Goal: Task Accomplishment & Management: Use online tool/utility

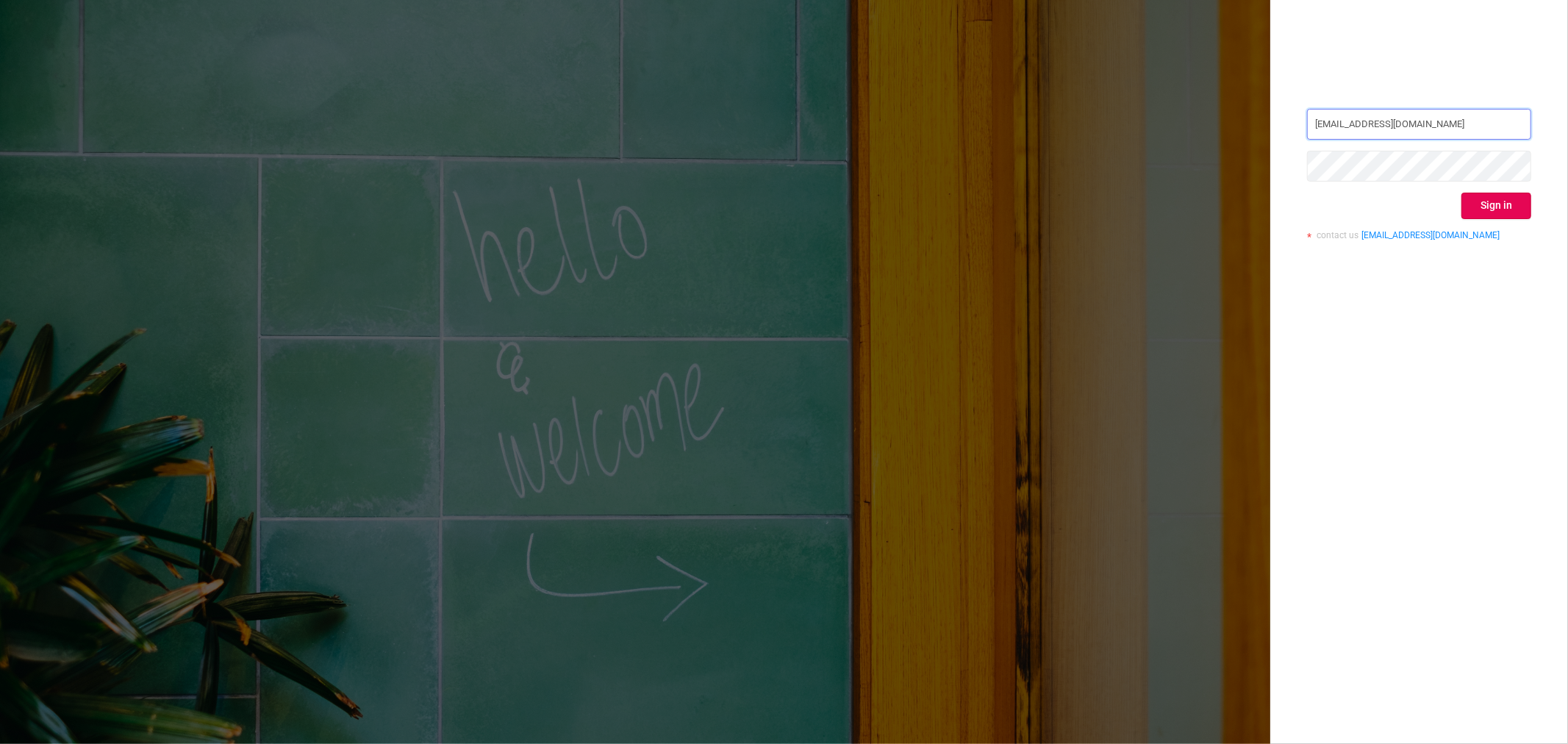
click at [1420, 127] on input "[EMAIL_ADDRESS][DOMAIN_NAME]" at bounding box center [1419, 124] width 224 height 31
type input "[EMAIL_ADDRESS][DOMAIN_NAME]"
click at [1511, 338] on div "[EMAIL_ADDRESS][DOMAIN_NAME] Sign in contact us [EMAIL_ADDRESS][DOMAIN_NAME]" at bounding box center [1419, 372] width 298 height 744
click at [1494, 208] on button "Sign in" at bounding box center [1496, 205] width 70 height 26
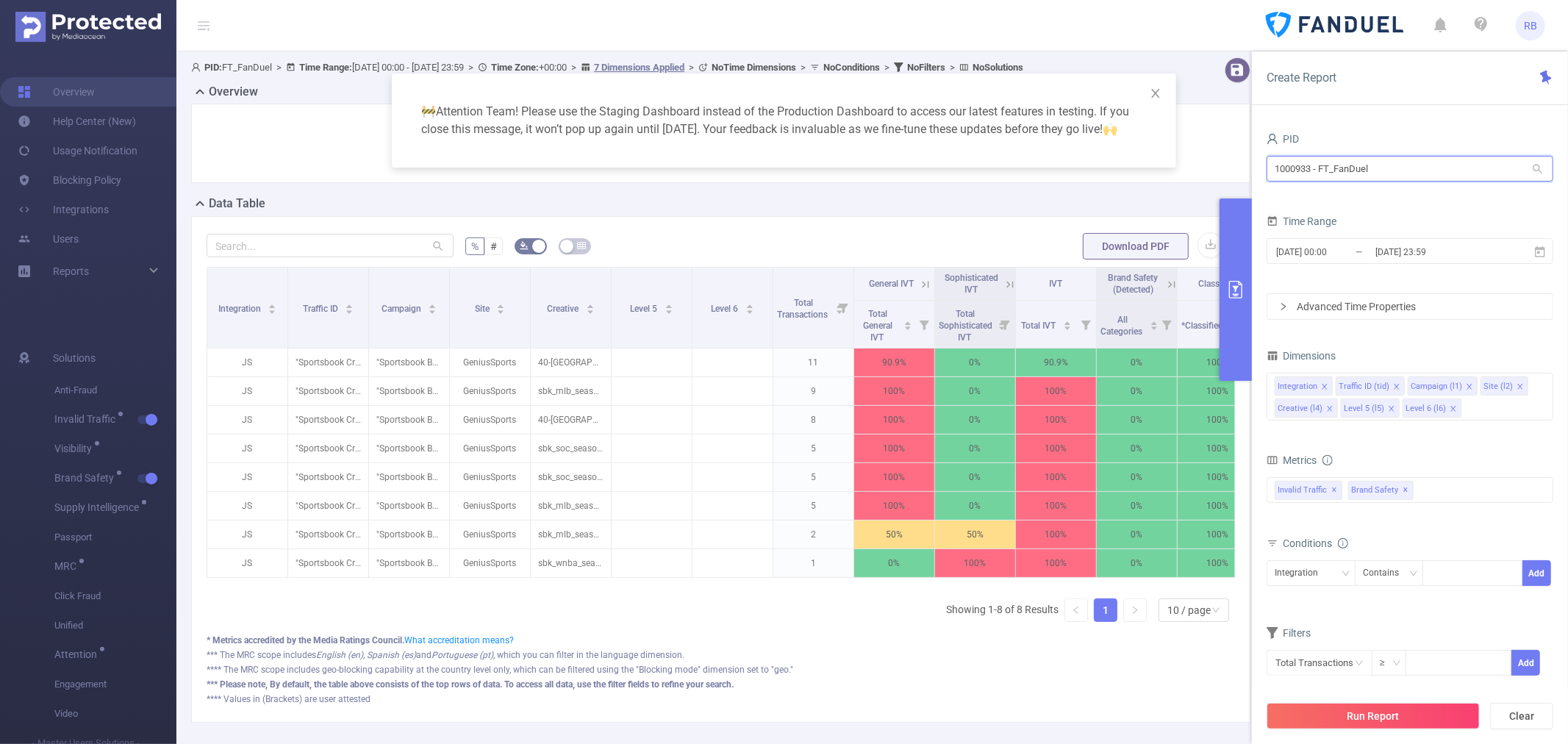
click at [1404, 171] on input "1000933 - FT_FanDuel" at bounding box center [1410, 169] width 287 height 25
click at [1404, 170] on input "1000933 - FT_FanDuel" at bounding box center [1410, 169] width 287 height 25
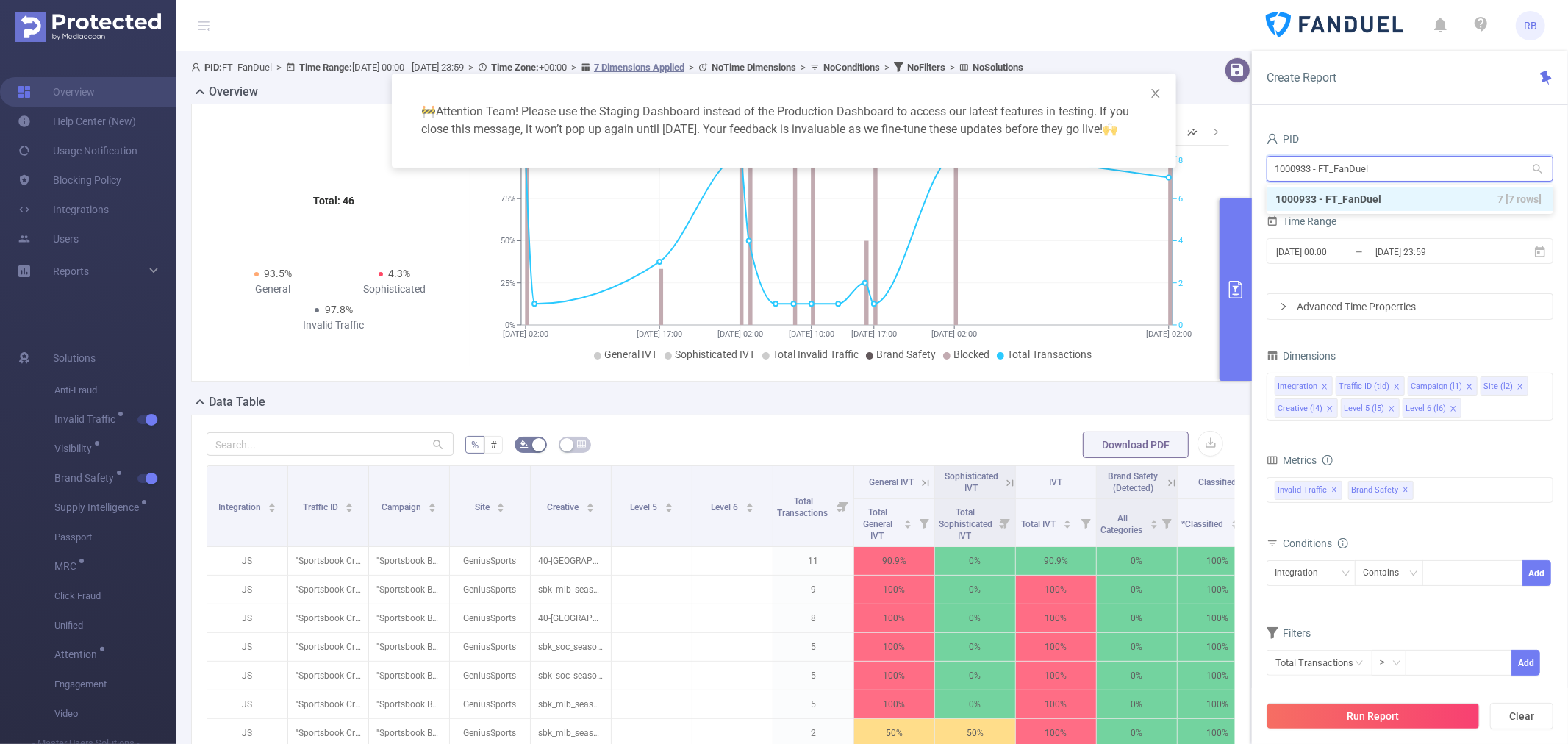
click at [1404, 170] on input "1000933 - FT_FanDuel" at bounding box center [1410, 169] width 287 height 25
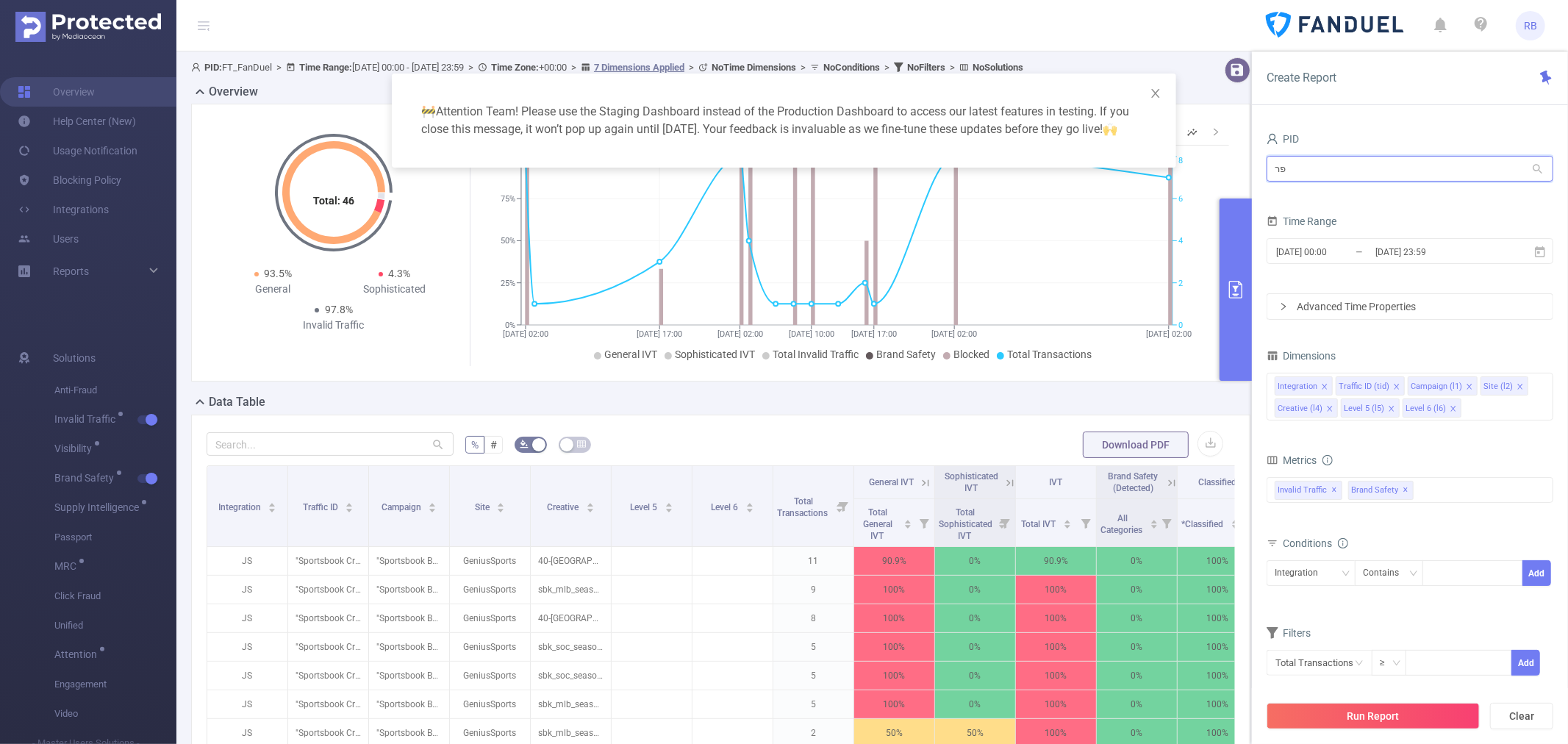
type input "פרק"
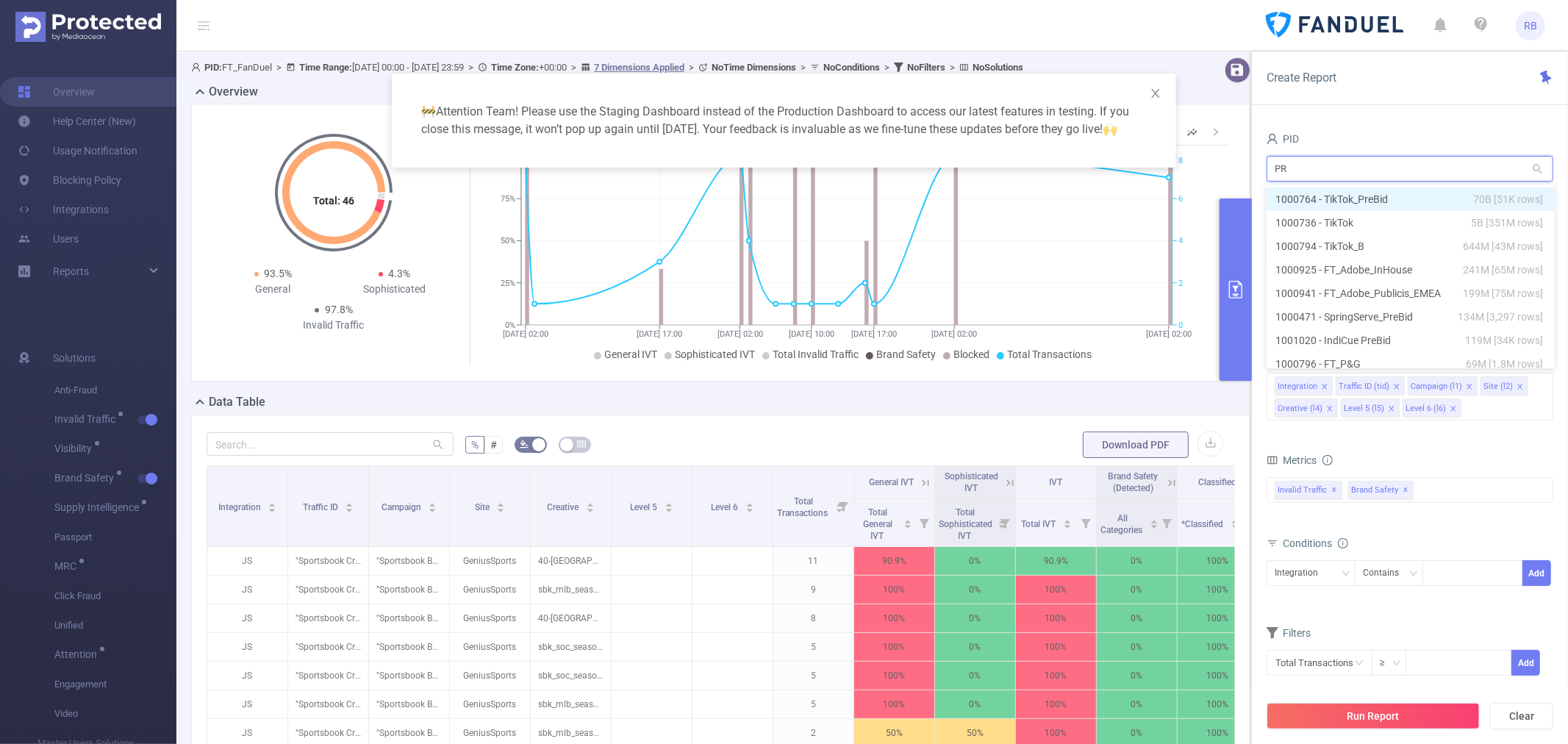
type input "PRE"
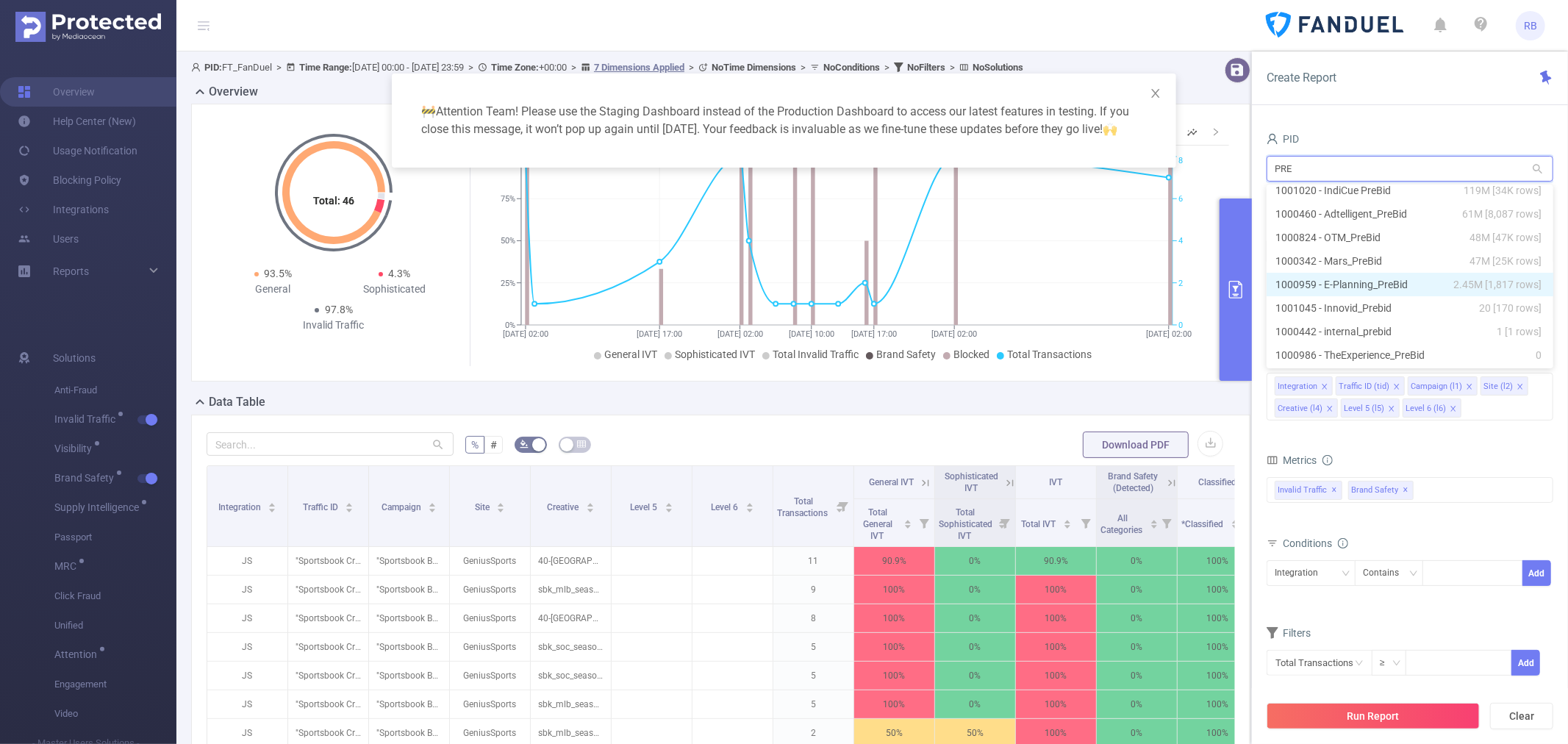
scroll to position [81, 0]
click at [1333, 255] on li "1000959 - E-Planning_PreBid 2.45M [1,817 rows]" at bounding box center [1410, 259] width 287 height 24
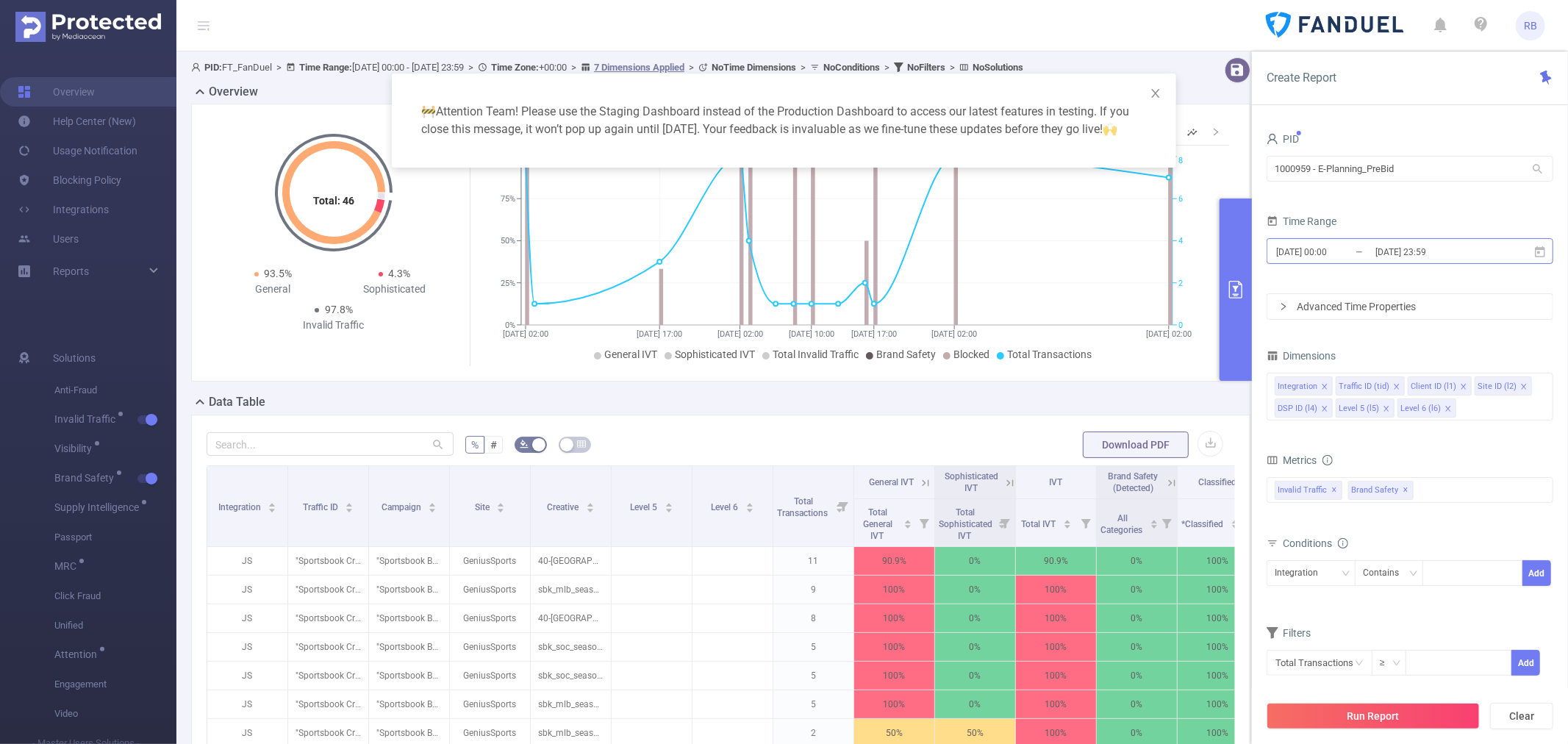
click at [1347, 258] on input "[DATE] 00:00" at bounding box center [1334, 252] width 119 height 20
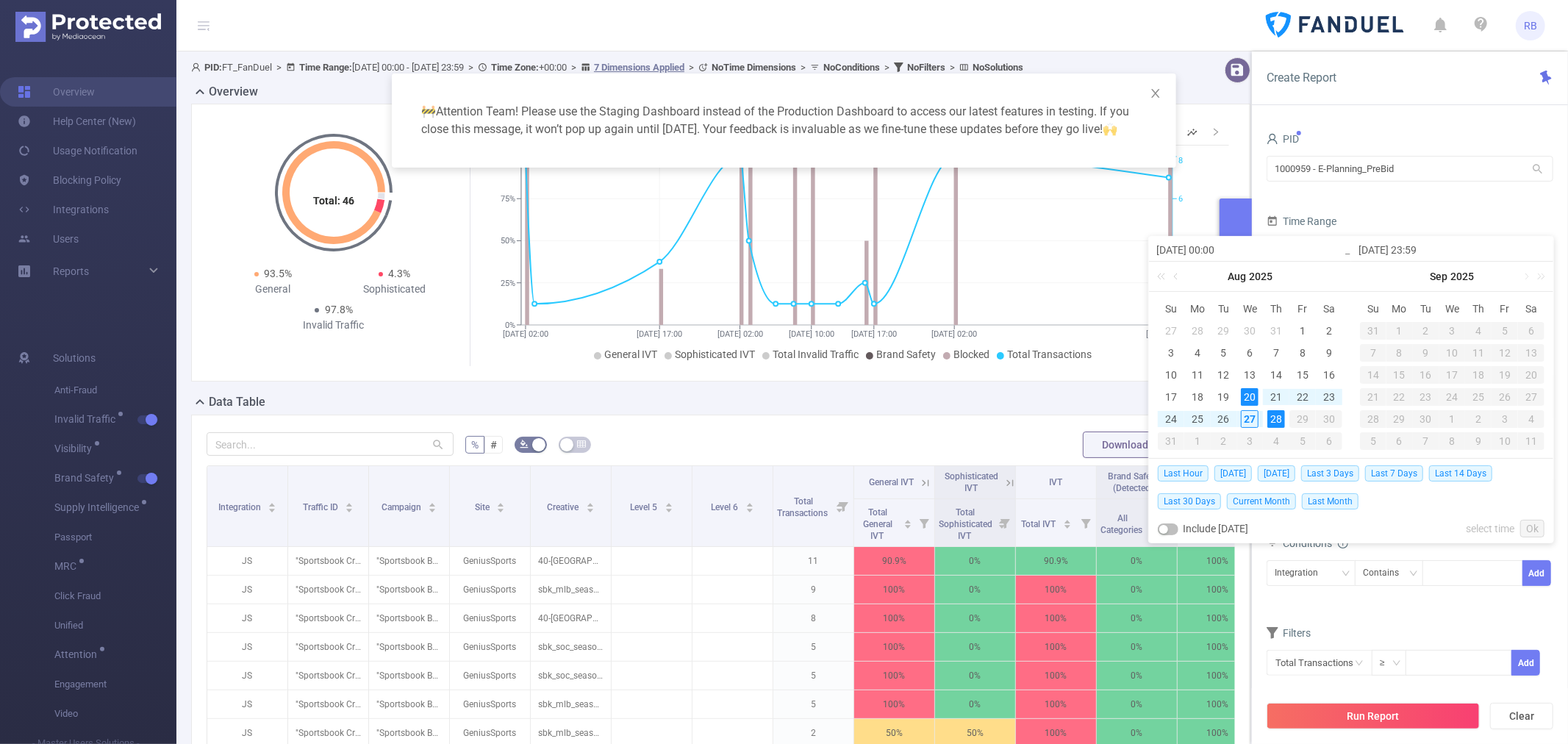
click at [1399, 473] on span "Last 7 Days" at bounding box center [1394, 474] width 58 height 16
type input "[DATE] 00:00"
type input "[DATE] 23:59"
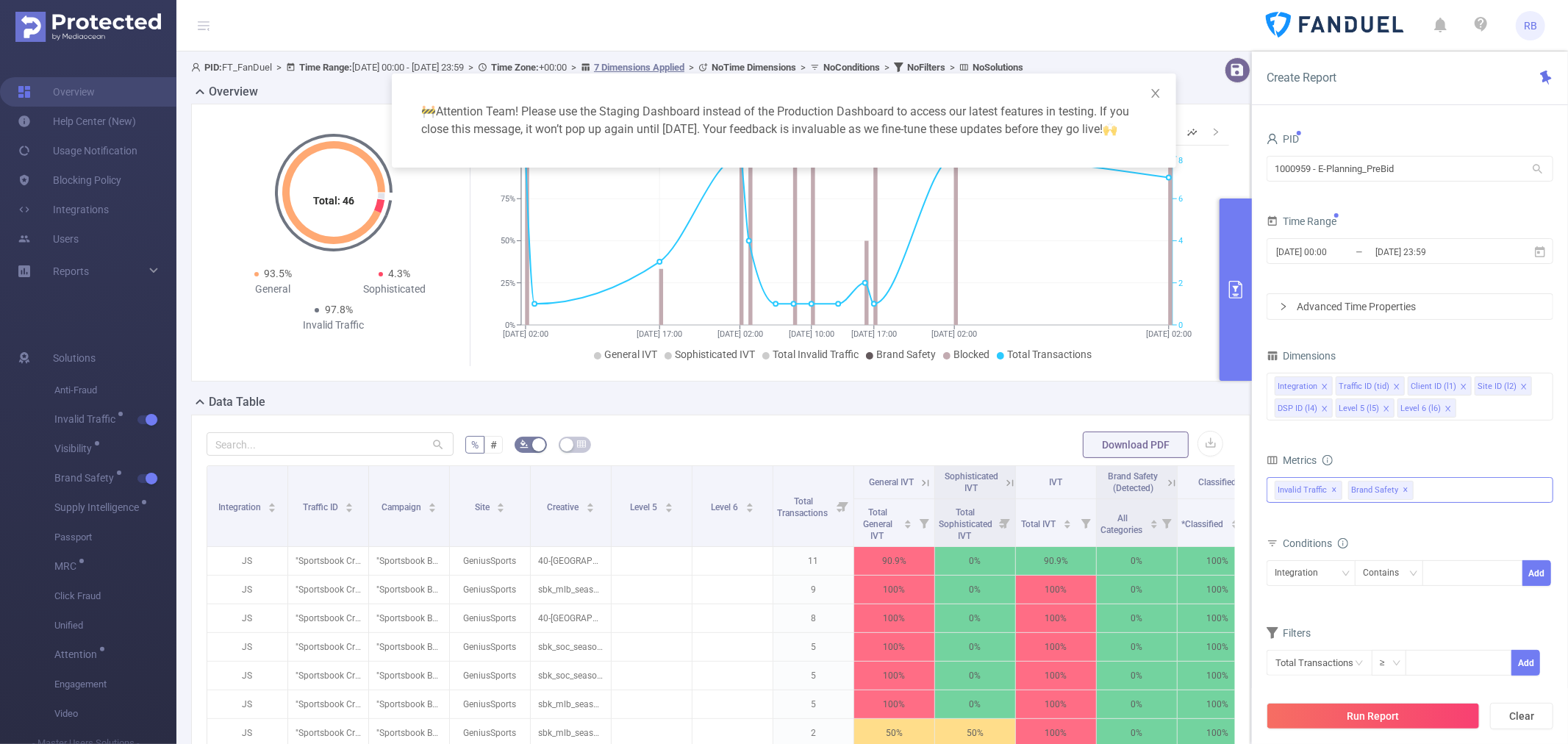
click at [1396, 489] on span "Brand Safety ✕" at bounding box center [1381, 491] width 66 height 19
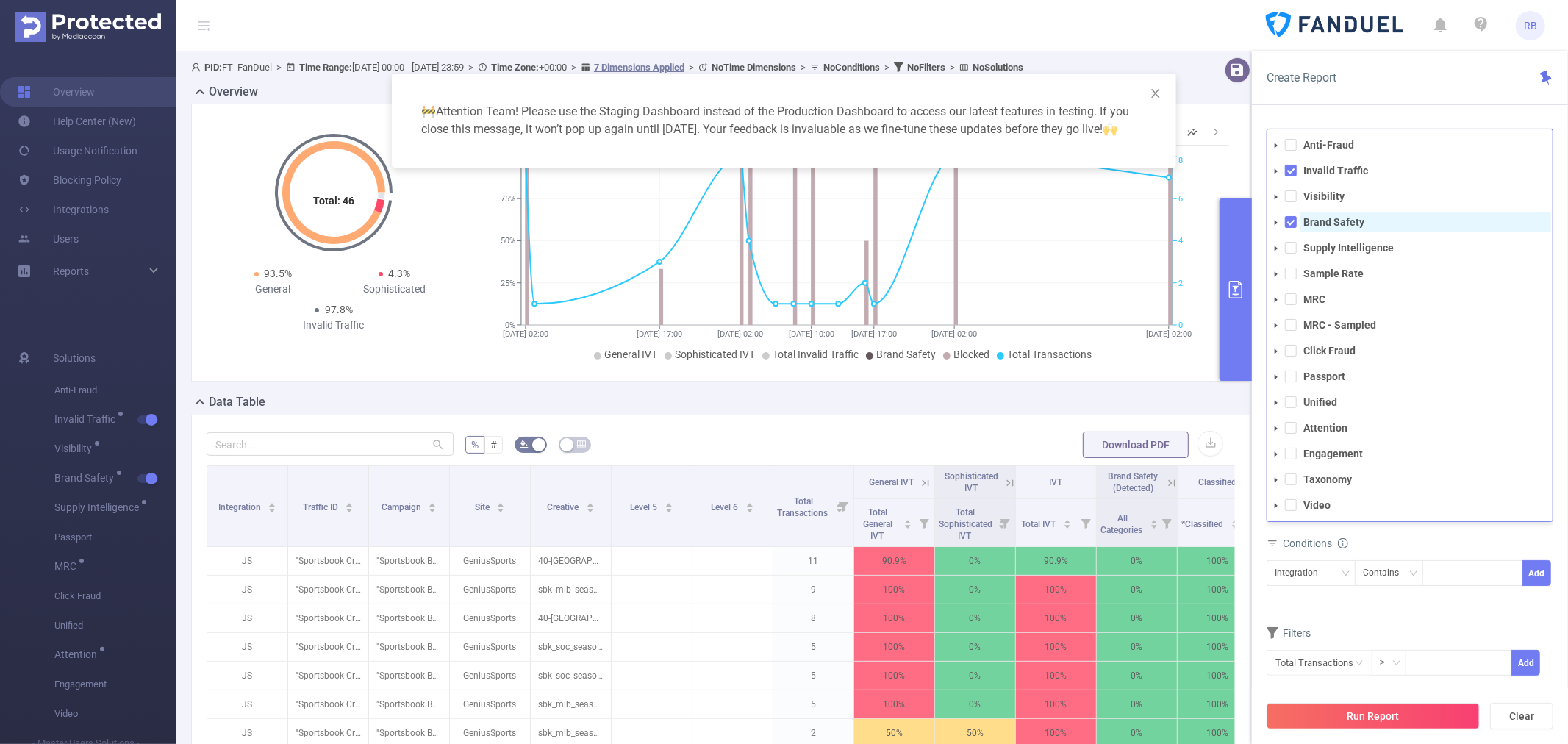
click at [1312, 223] on strong "Brand Safety" at bounding box center [1334, 222] width 61 height 12
click at [1343, 695] on div "Run Report Clear" at bounding box center [1410, 716] width 316 height 56
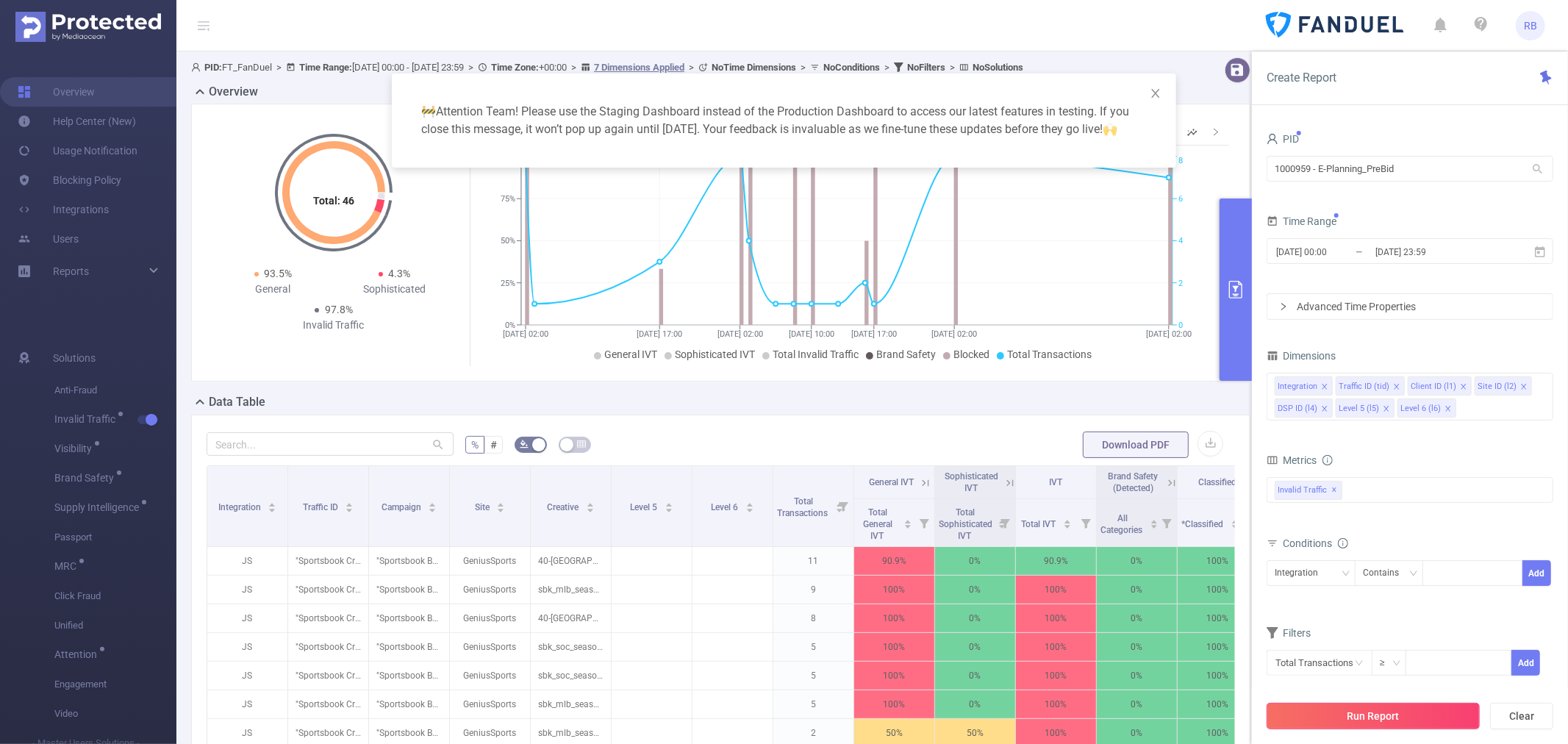
click at [1347, 714] on button "Run Report" at bounding box center [1373, 716] width 214 height 26
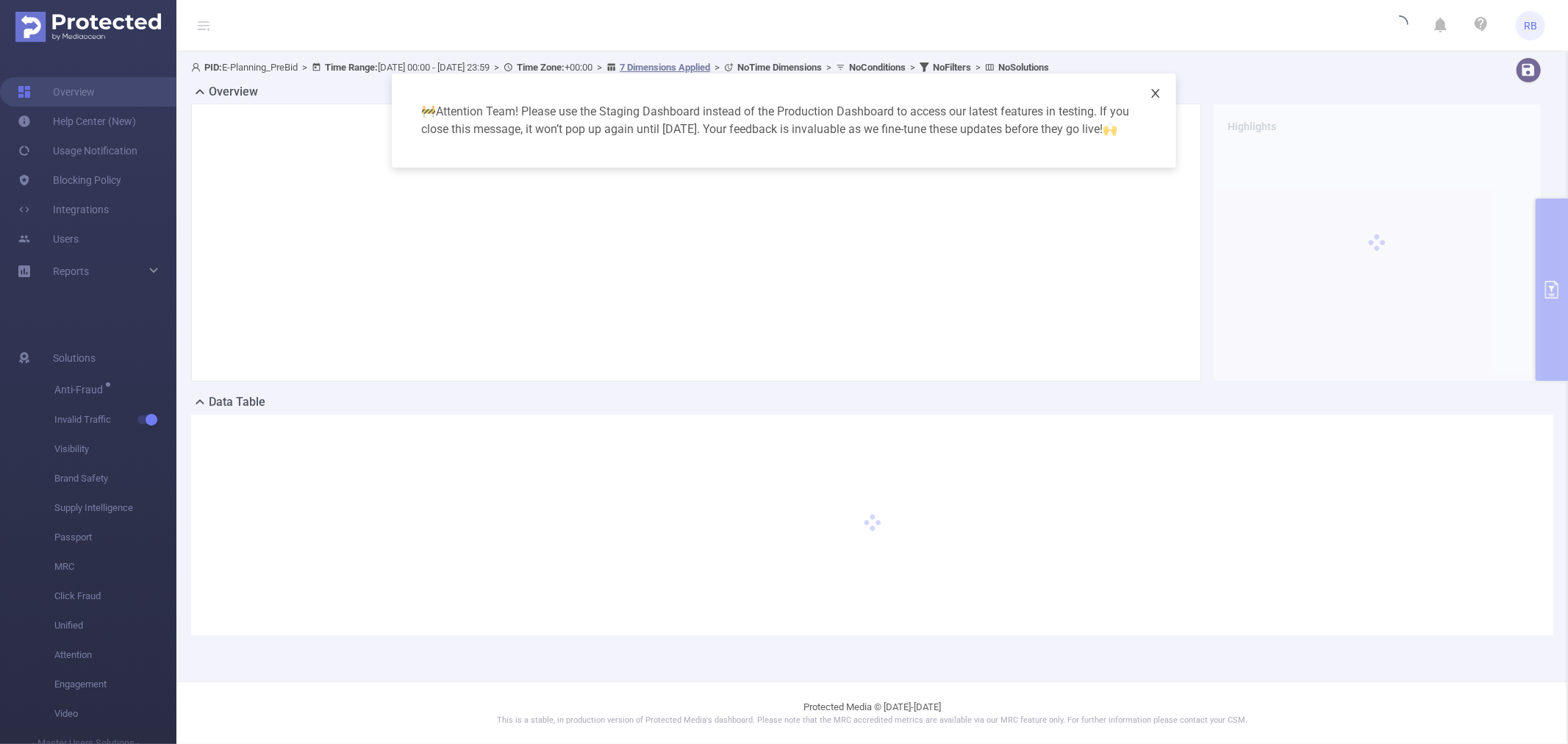
click at [1151, 99] on span "Close" at bounding box center [1155, 93] width 41 height 41
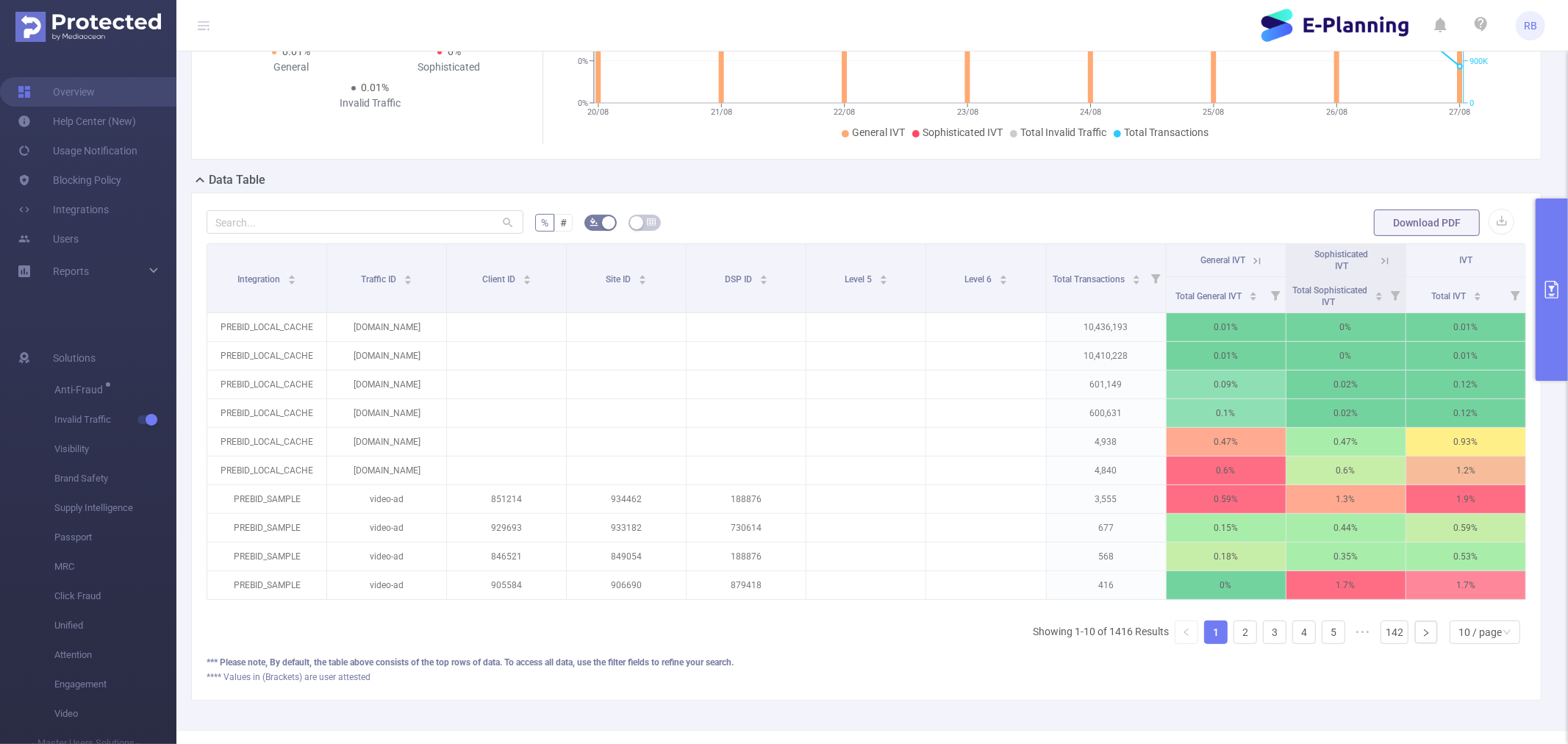
scroll to position [245, 0]
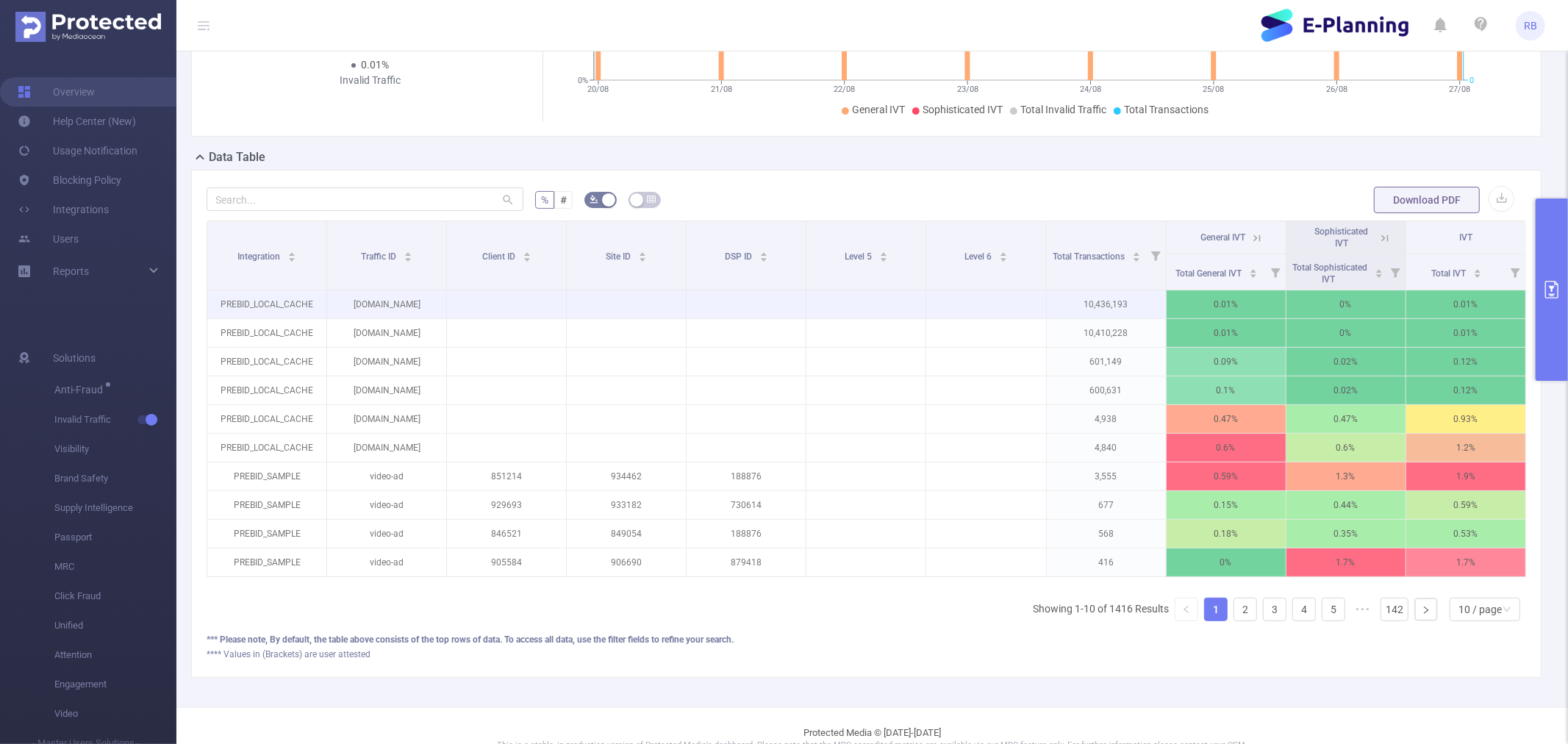
drag, startPoint x: 568, startPoint y: 373, endPoint x: 508, endPoint y: 303, distance: 92.2
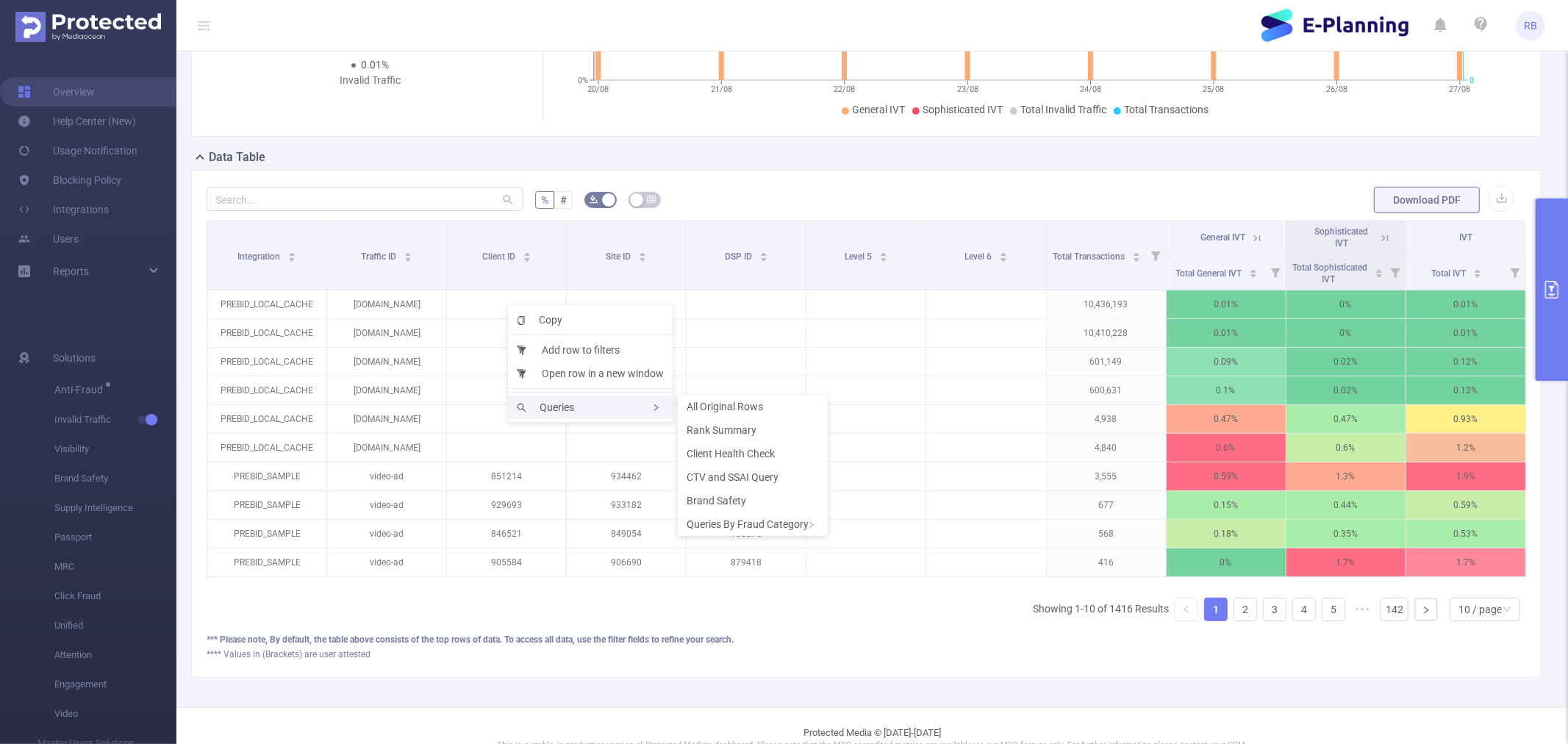
click at [559, 399] on div "Queries" at bounding box center [590, 408] width 165 height 24
click at [641, 403] on div "Queries" at bounding box center [590, 408] width 165 height 24
click at [766, 522] on div "Queries By Fraud Category" at bounding box center [753, 524] width 150 height 24
click at [730, 435] on span "Rank Summary" at bounding box center [722, 430] width 70 height 12
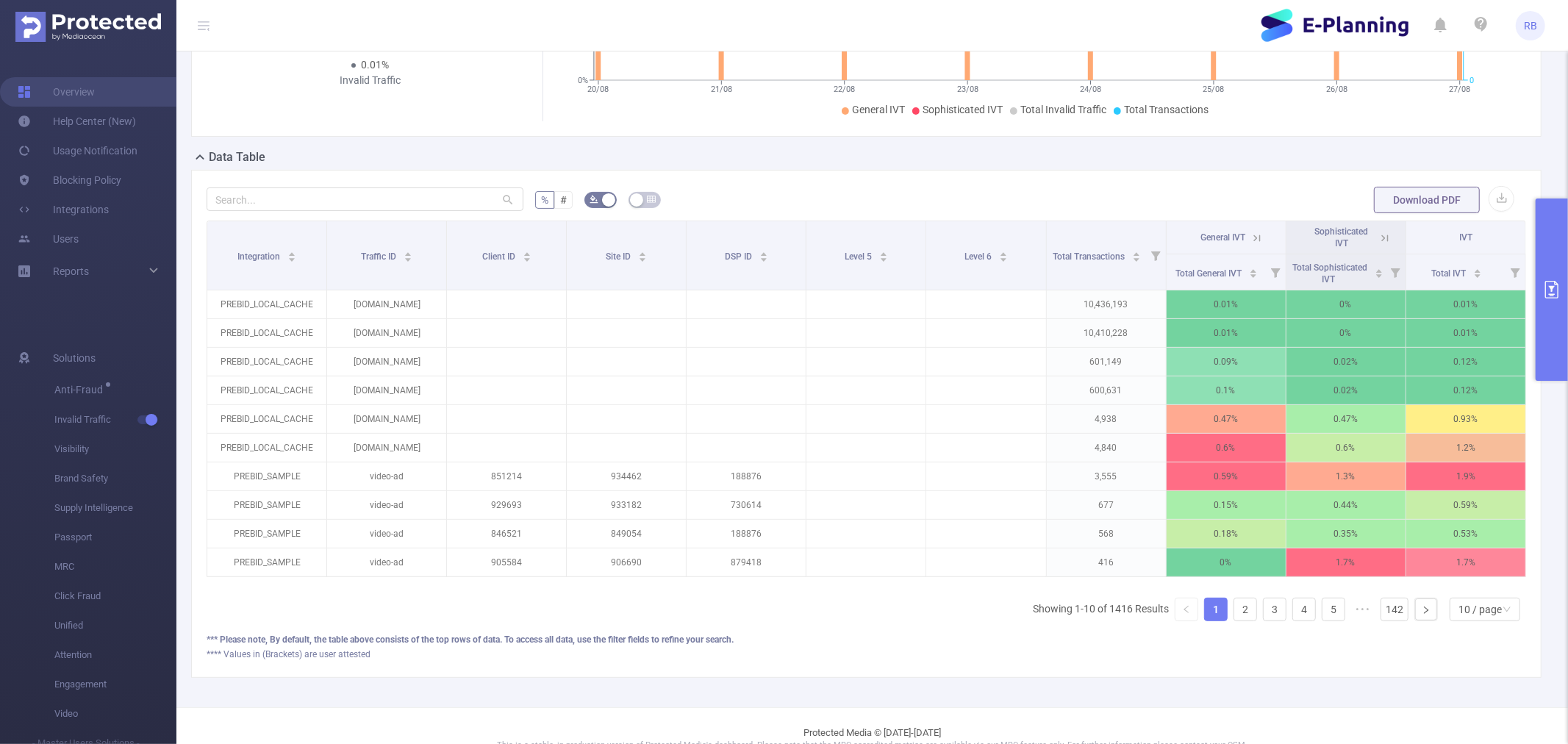
click at [1567, 306] on button "primary" at bounding box center [1552, 290] width 32 height 182
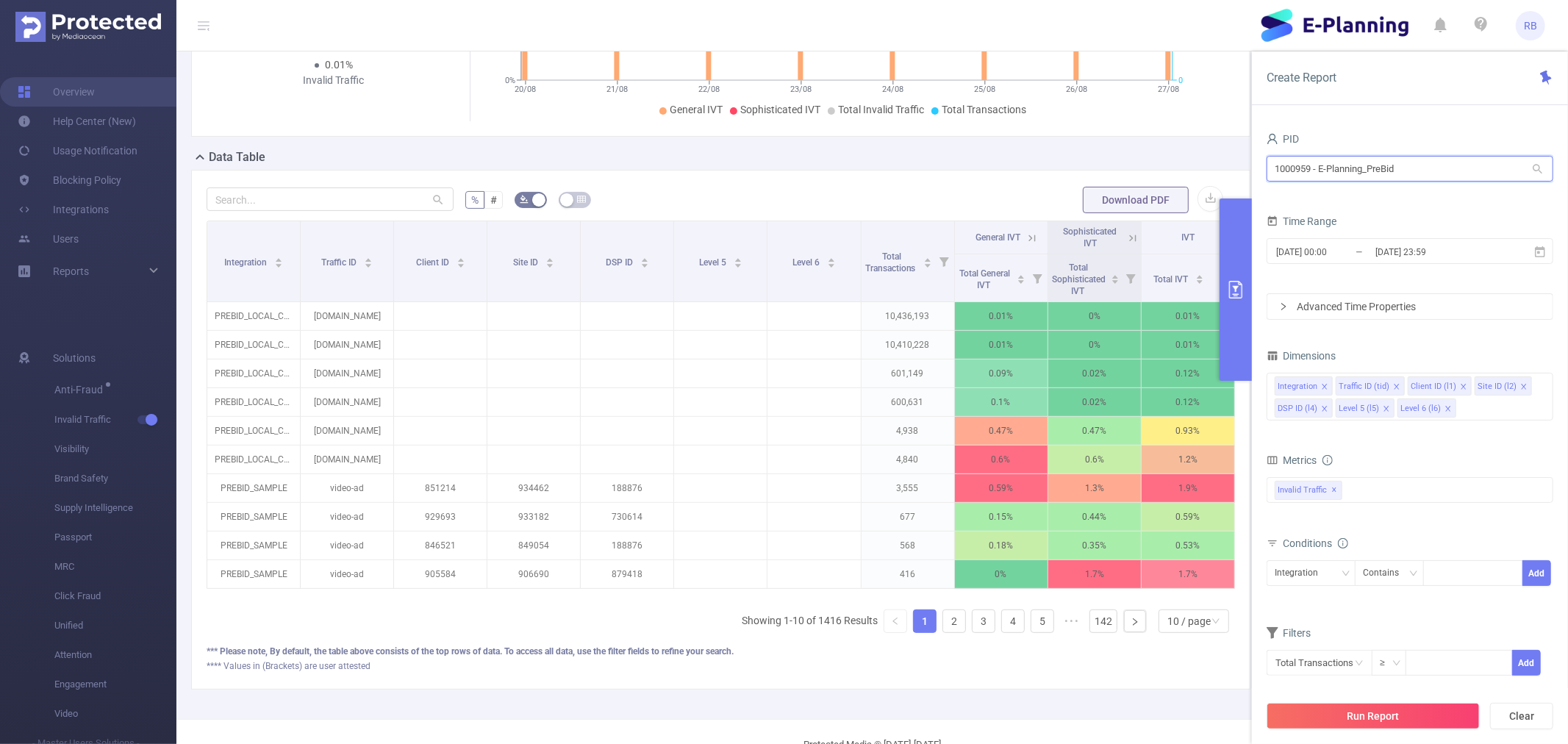
click at [1370, 170] on input "1000959 - E-Planning_PreBid" at bounding box center [1410, 169] width 287 height 25
click at [1370, 170] on input "1000959 - E-Planning_PreBid" at bounding box center [1410, 169] width 287 height 25
type input "fa"
click at [1354, 193] on li "1000933 - FT_FanDuel 7 [7 rows]" at bounding box center [1410, 199] width 287 height 24
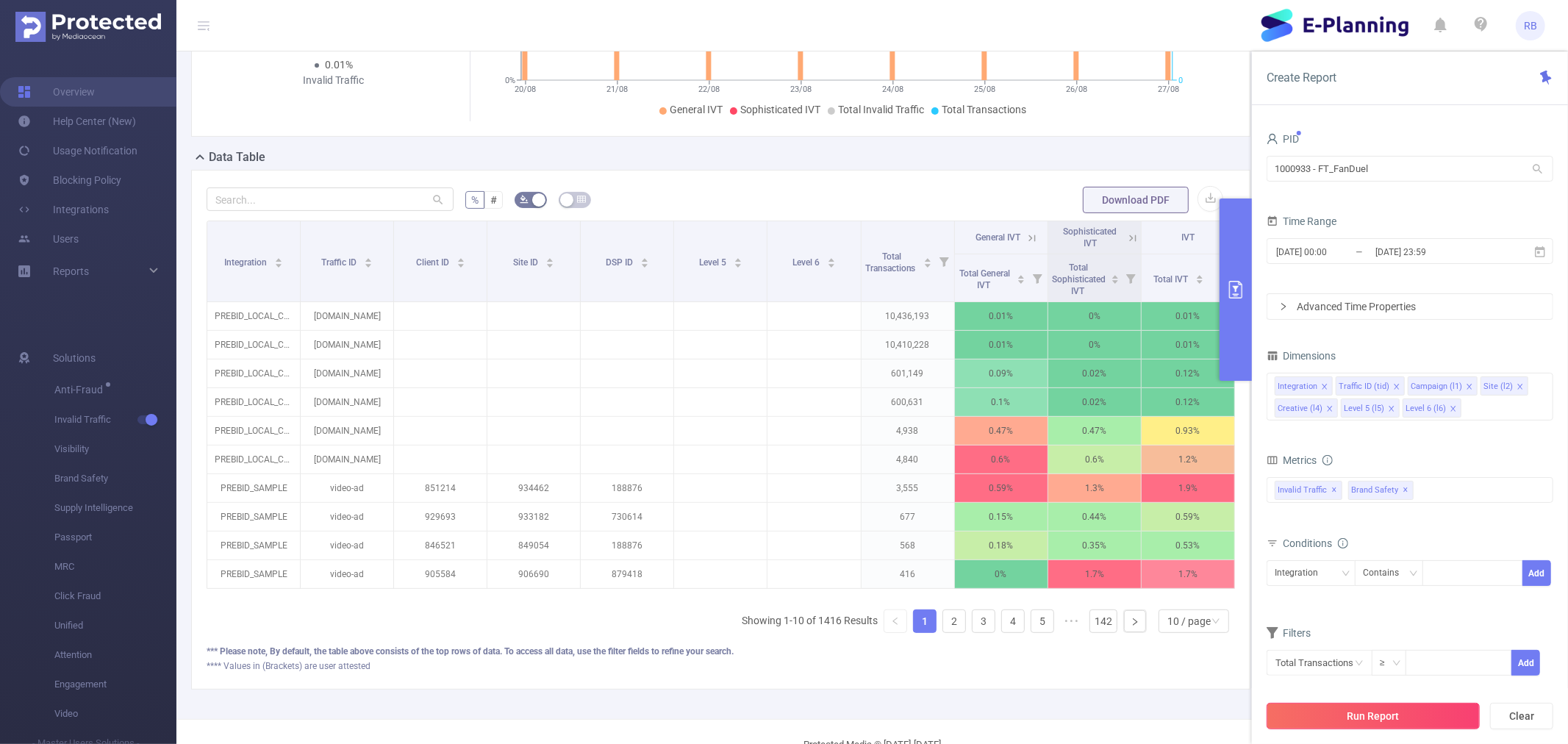
click at [1368, 716] on button "Run Report" at bounding box center [1373, 716] width 214 height 26
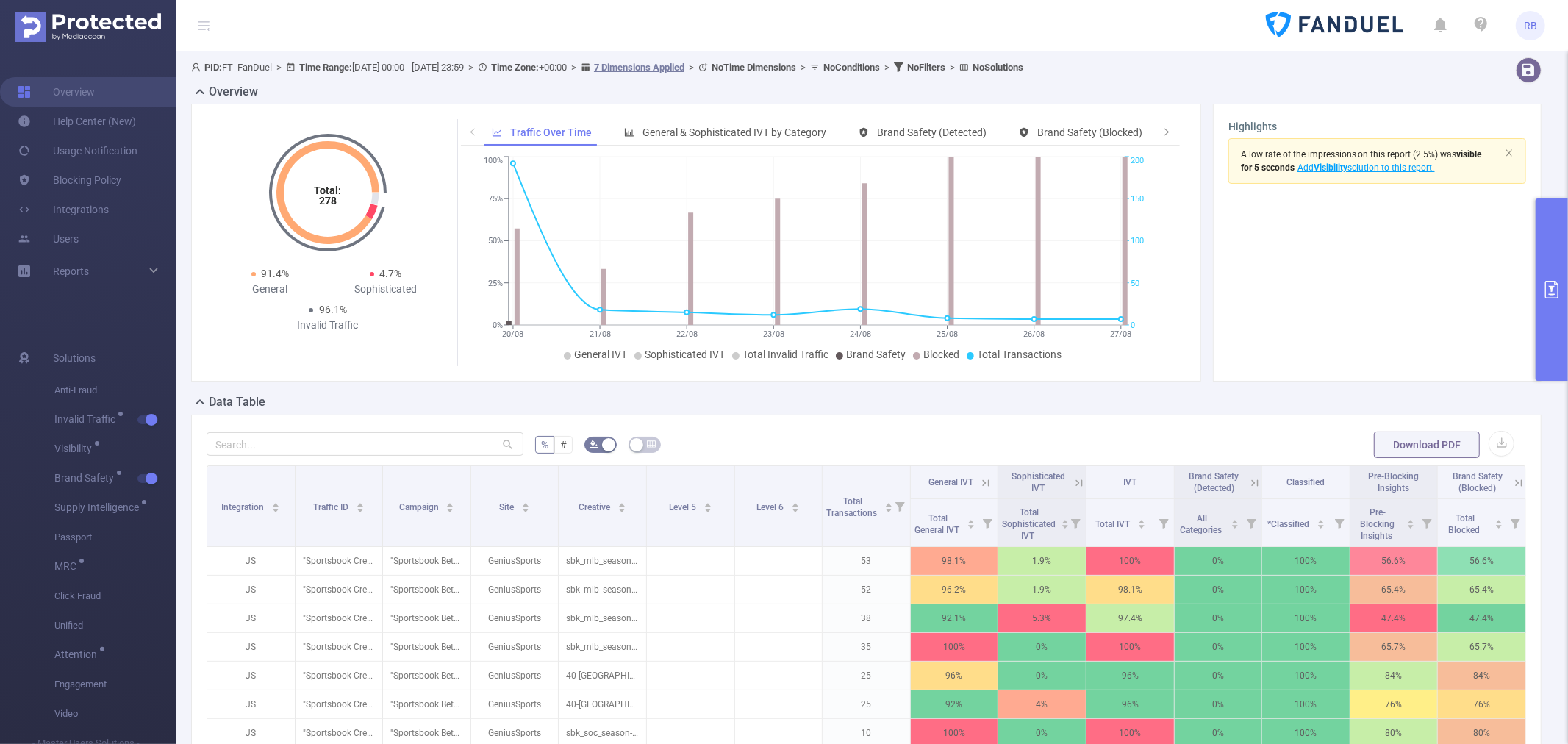
click at [1564, 267] on button "primary" at bounding box center [1552, 290] width 32 height 182
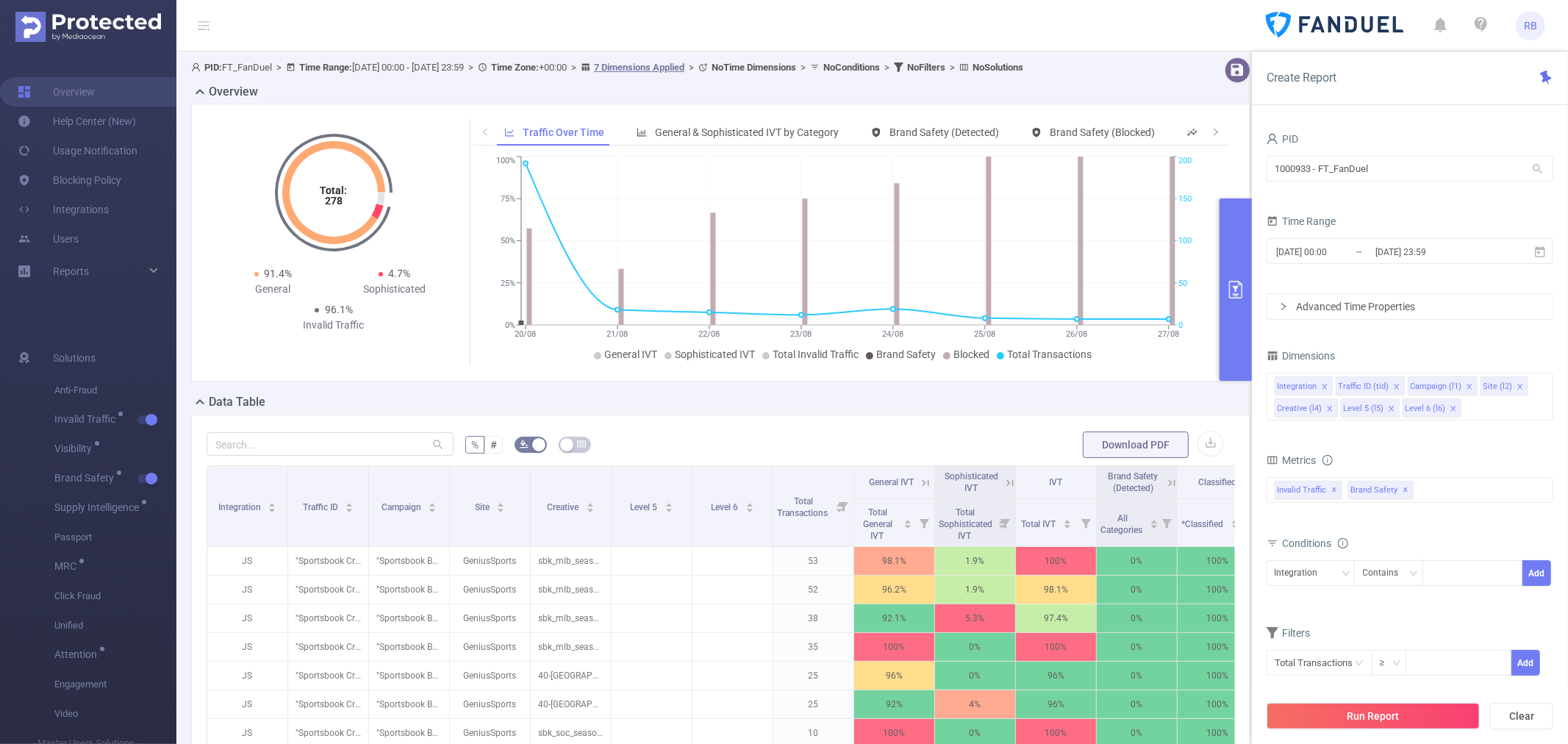
click at [1404, 232] on div "Time Range" at bounding box center [1410, 223] width 287 height 24
click at [1407, 240] on span "[DATE] 00:00 _ [DATE] 23:59" at bounding box center [1410, 251] width 287 height 25
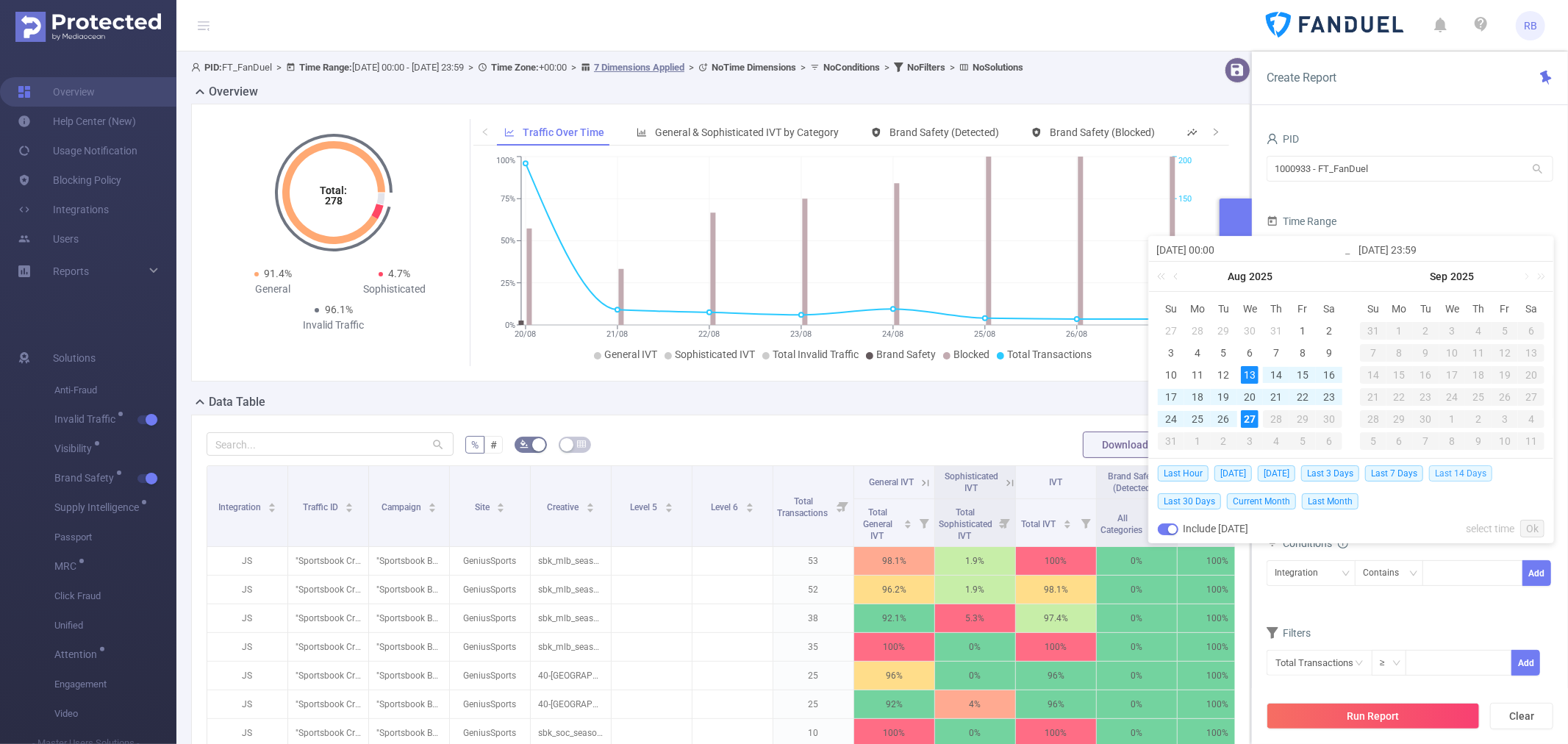
click at [1458, 477] on span "Last 14 Days" at bounding box center [1460, 474] width 63 height 16
type input "[DATE] 00:00"
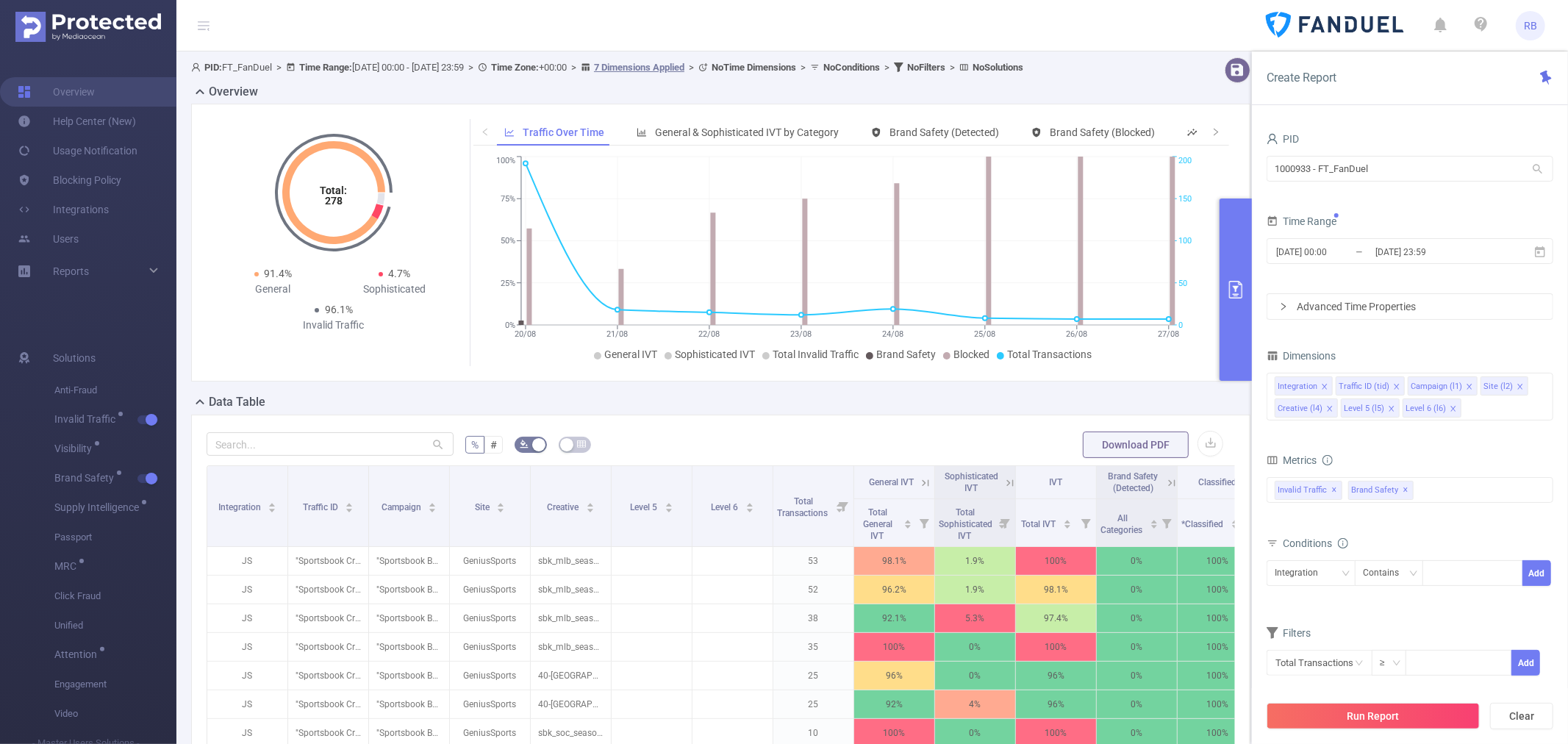
click at [1401, 716] on button "Run Report" at bounding box center [1373, 716] width 214 height 26
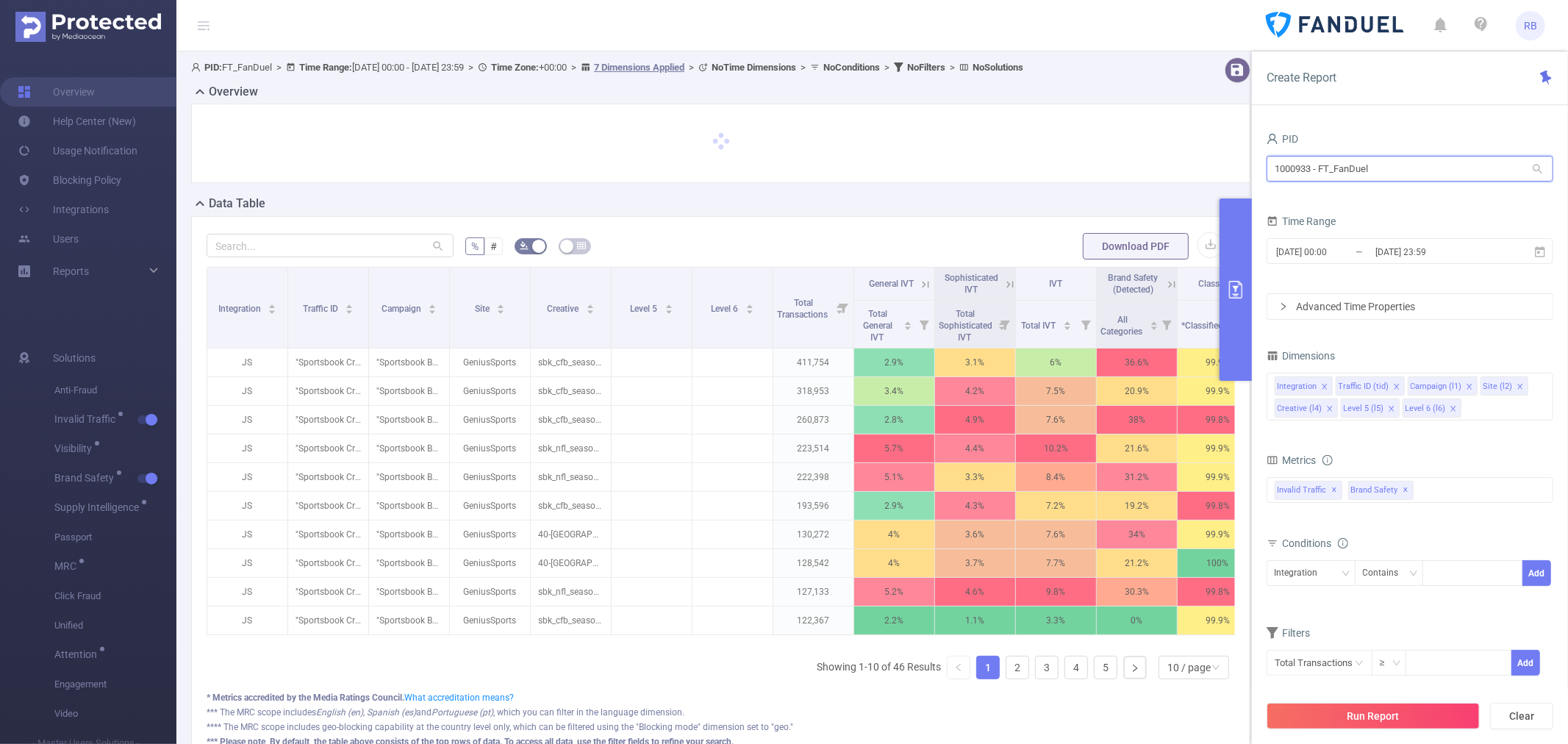
click at [1367, 172] on input "1000933 - FT_FanDuel" at bounding box center [1410, 169] width 287 height 25
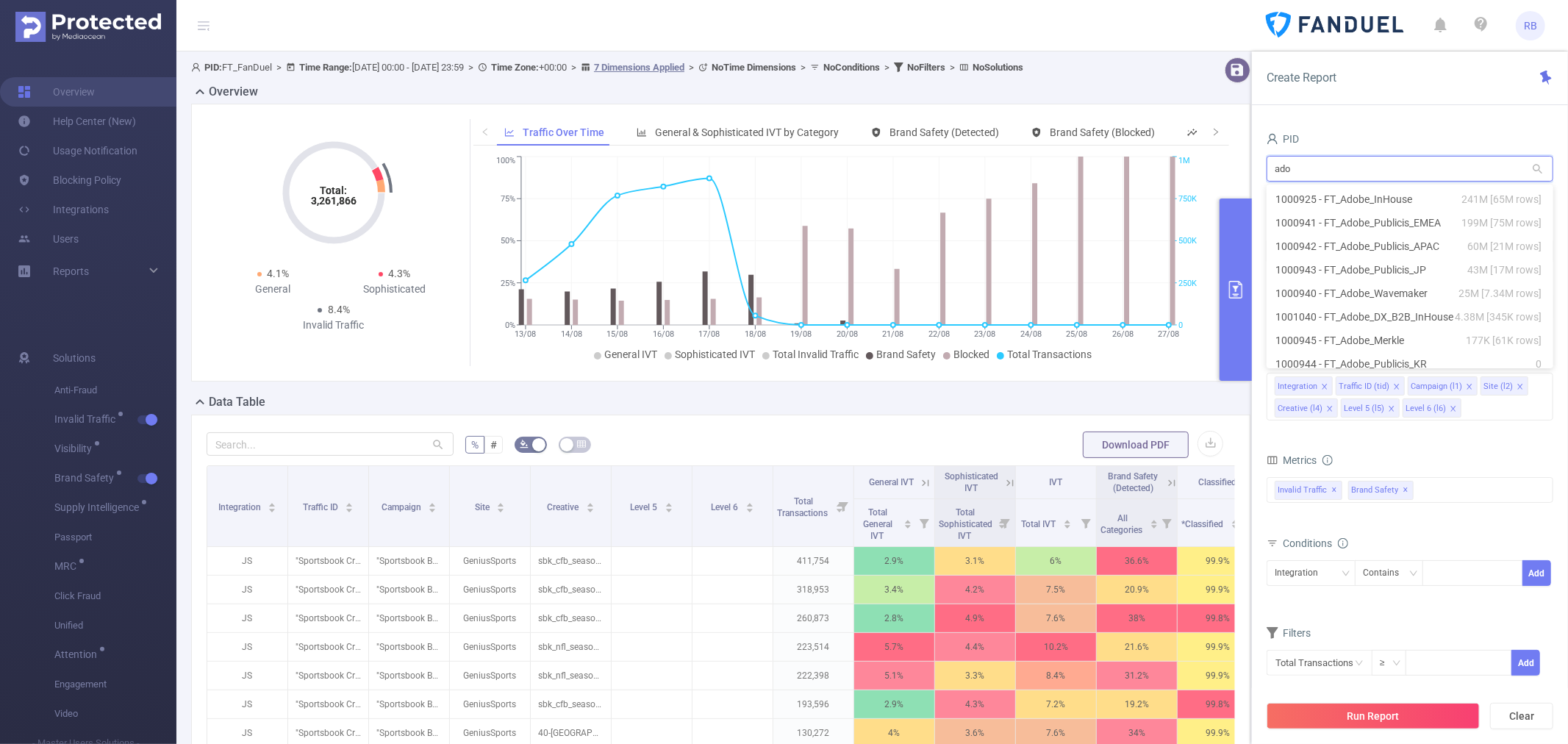
type input "ado"
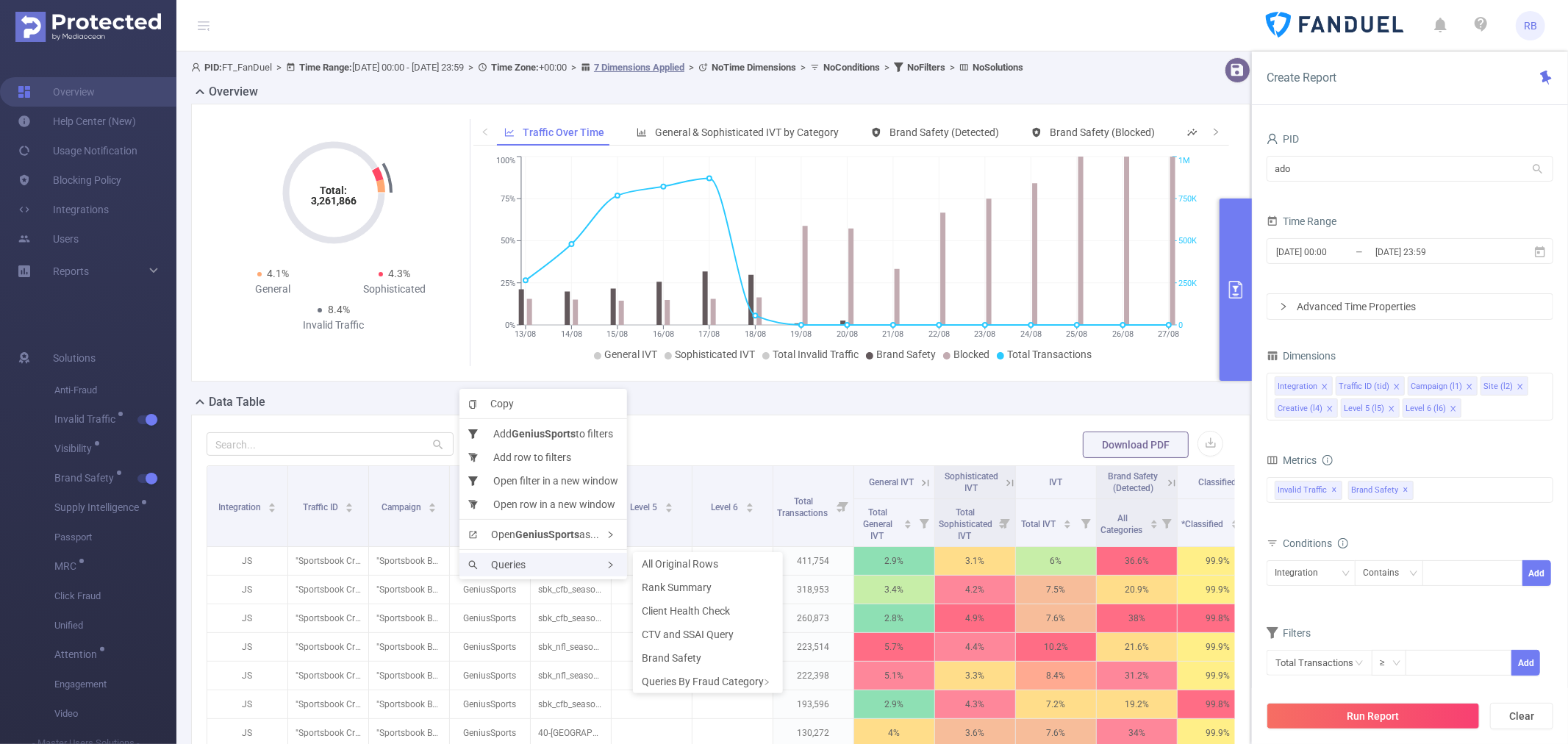
click at [490, 559] on span "Queries" at bounding box center [497, 565] width 57 height 12
click at [698, 582] on span "Rank Summary" at bounding box center [677, 588] width 70 height 12
